Goal: Find specific page/section: Find specific page/section

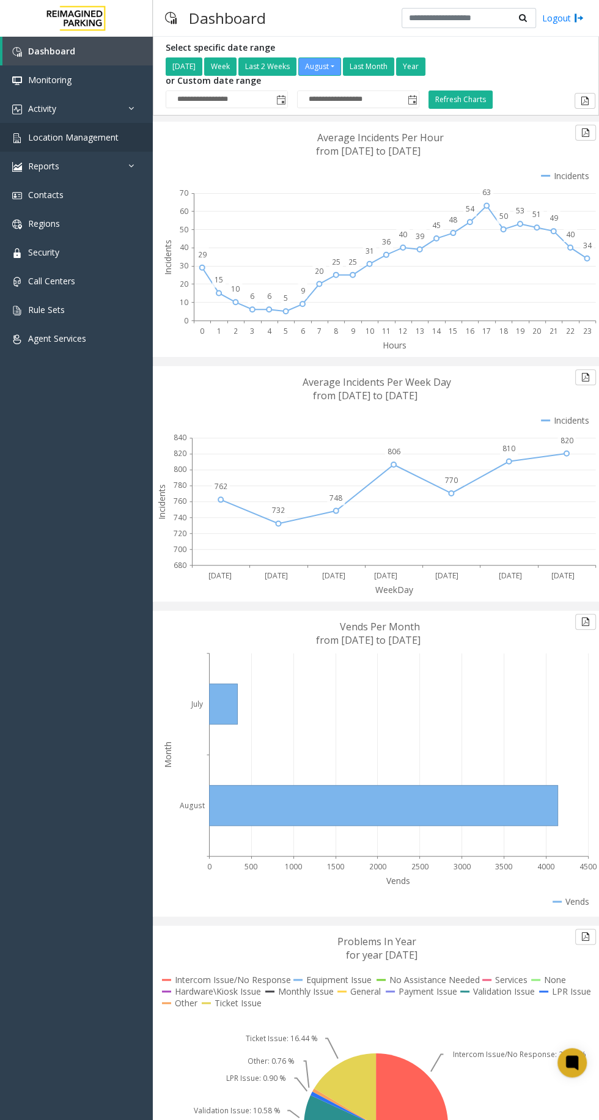
click at [97, 139] on span "Location Management" at bounding box center [73, 137] width 90 height 12
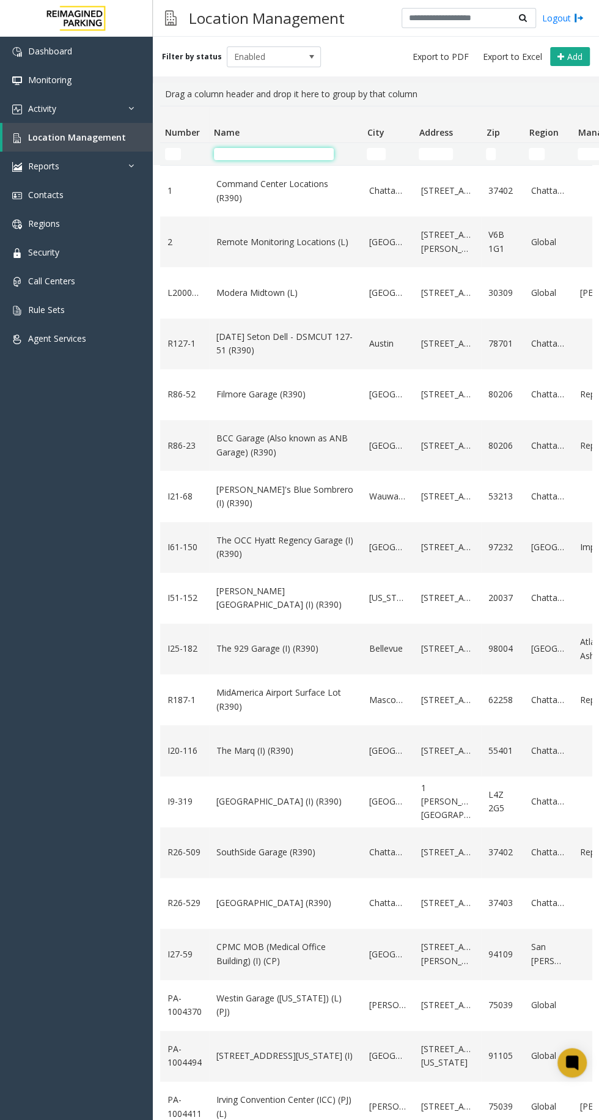
click at [273, 149] on input "Name Filter" at bounding box center [274, 154] width 120 height 12
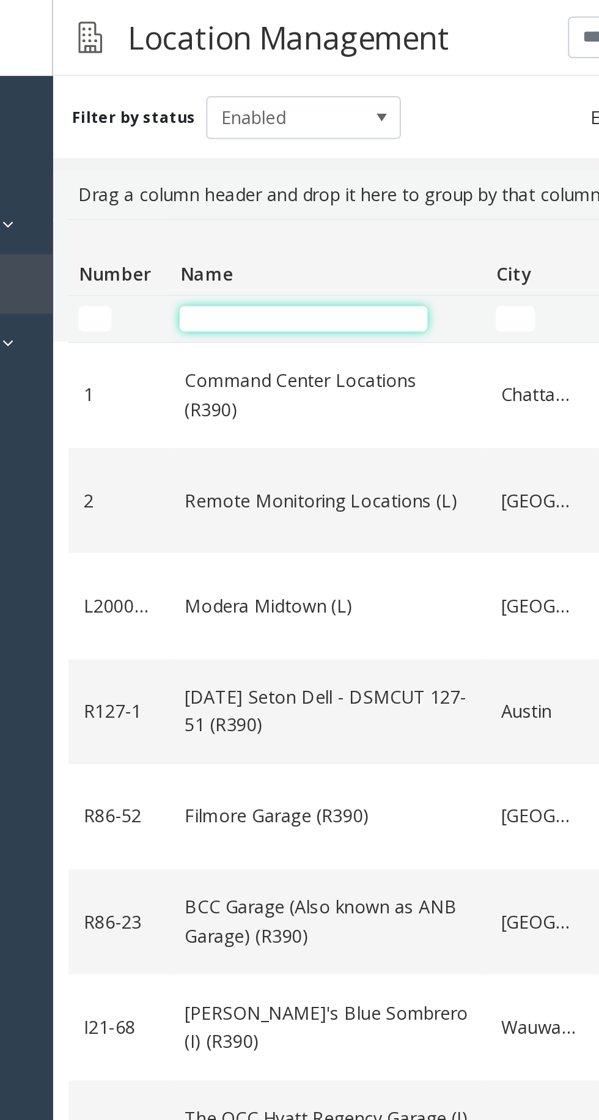
click at [232, 157] on input "Name Filter" at bounding box center [274, 154] width 120 height 12
type input "********"
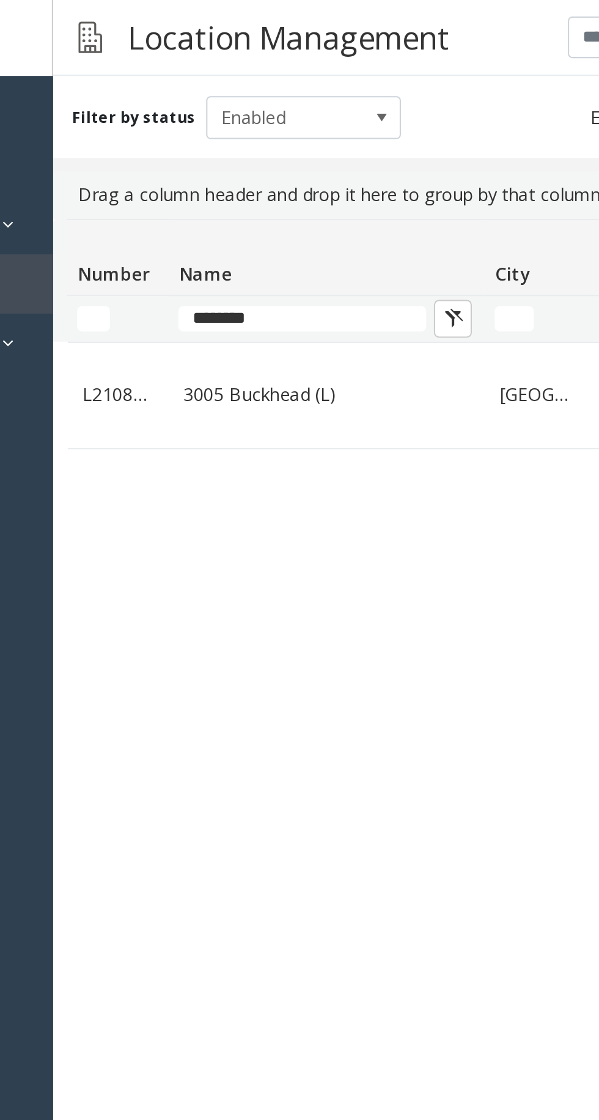
click at [250, 197] on link "3005 Buckhead (L)" at bounding box center [285, 190] width 138 height 13
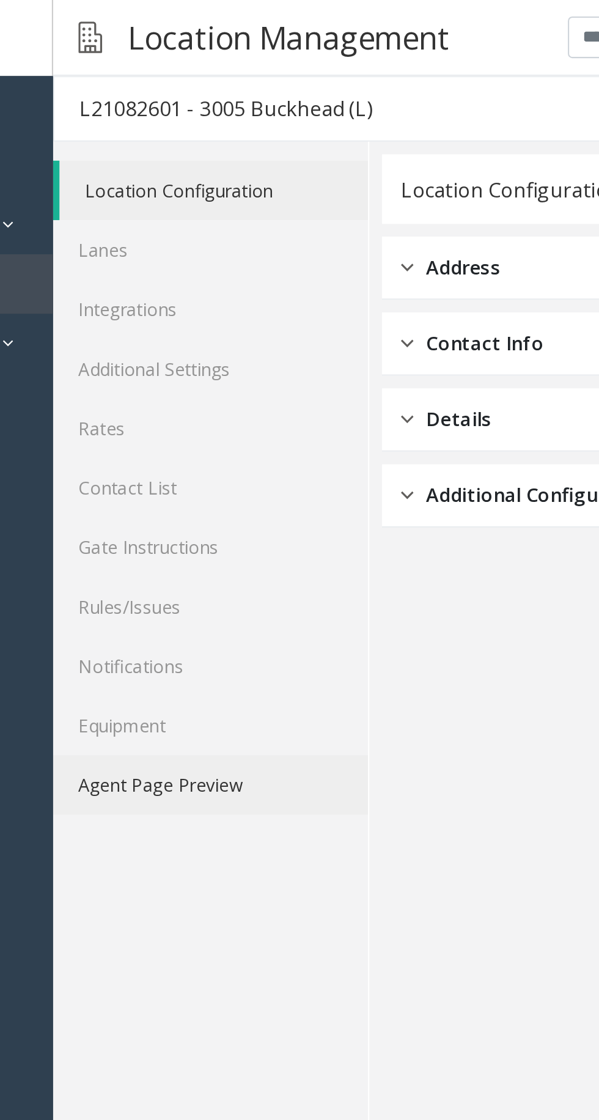
click at [197, 382] on link "Agent Page Preview" at bounding box center [229, 379] width 152 height 29
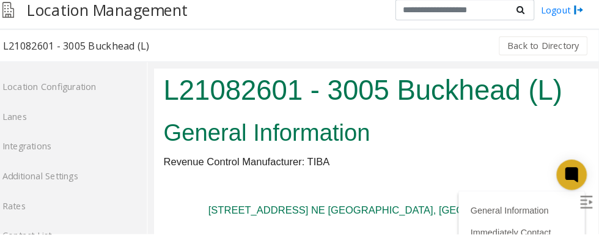
click at [576, 189] on label at bounding box center [573, 198] width 18 height 18
